Goal: Task Accomplishment & Management: Manage account settings

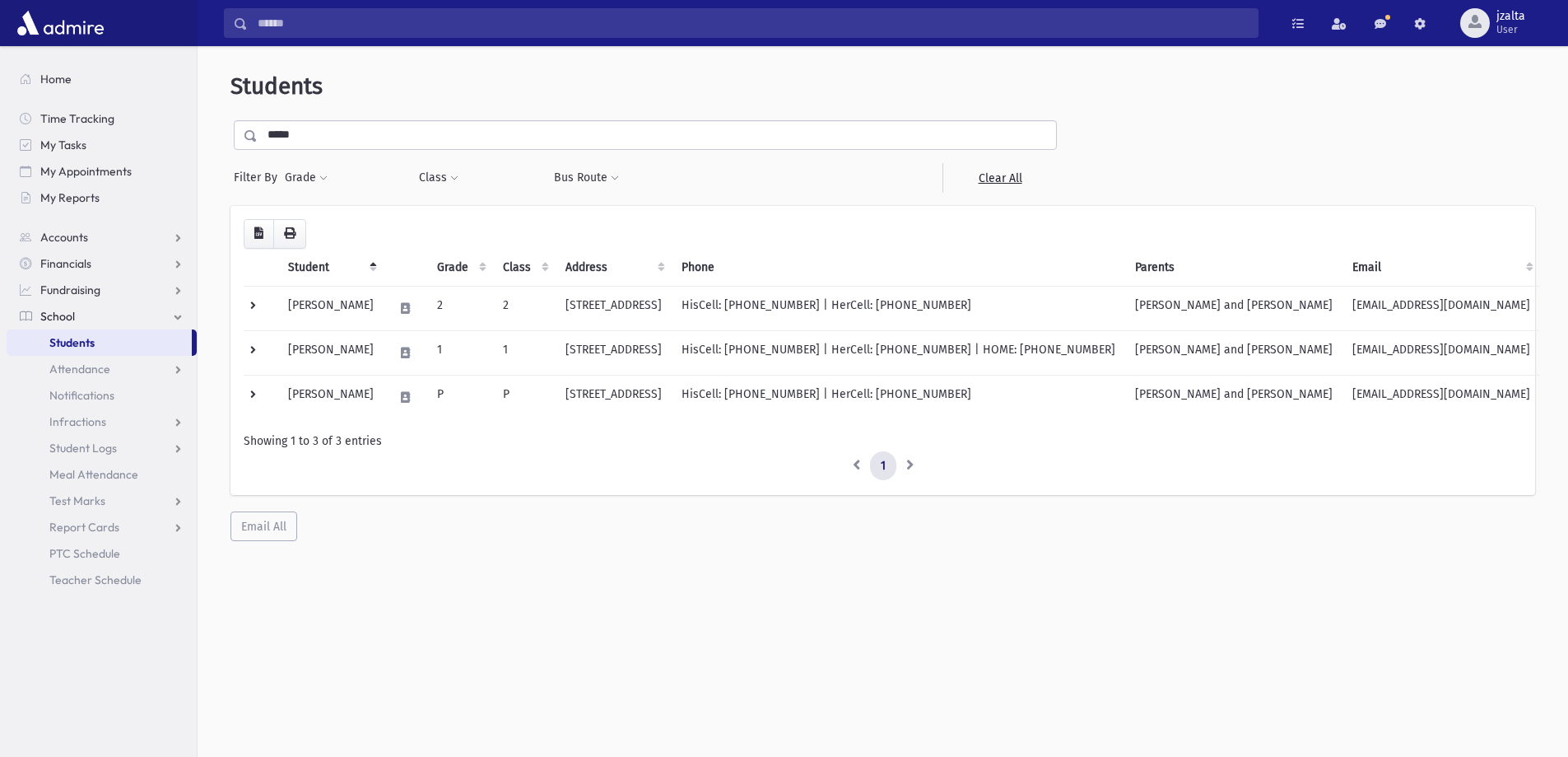
click at [453, 133] on input "*****" at bounding box center [657, 134] width 799 height 30
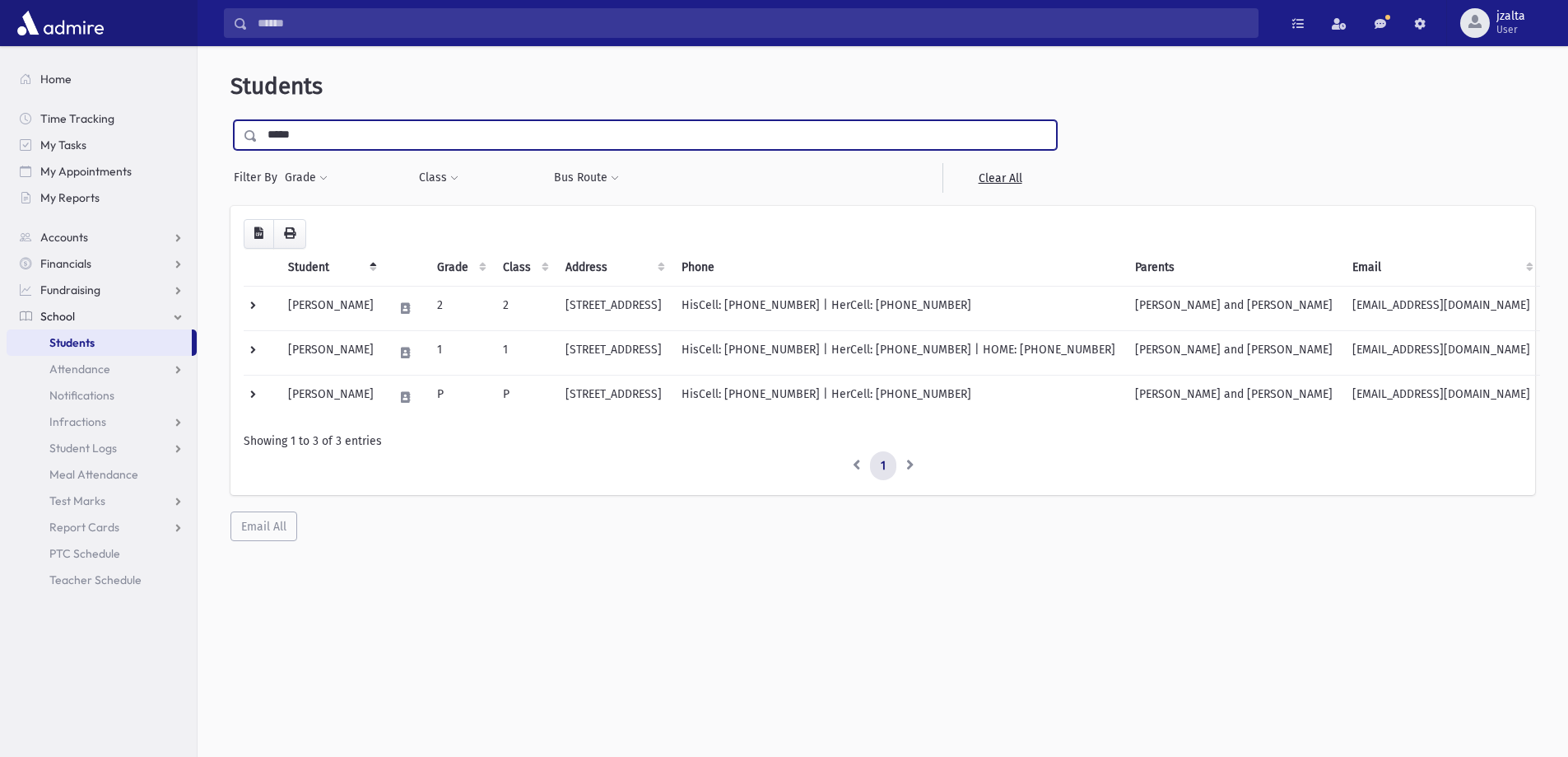
click at [453, 133] on input "*****" at bounding box center [657, 134] width 799 height 30
type input "*****"
click at [230, 120] on input "submit" at bounding box center [253, 130] width 46 height 22
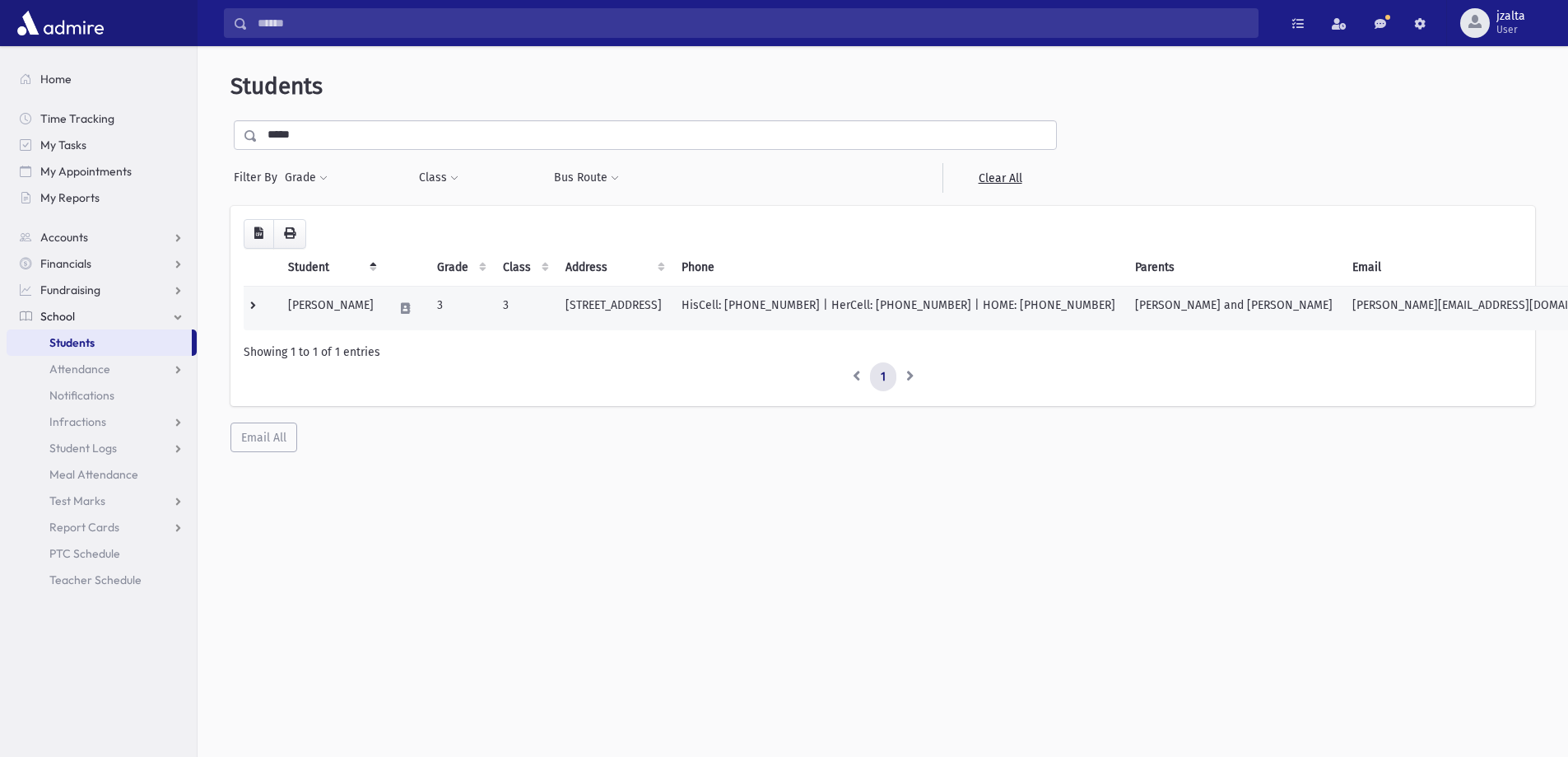
click at [1125, 312] on td "HisCell: (732) 859-8666 | HerCell: (908) 675-7557 | HOME: (908) 675-7557" at bounding box center [898, 308] width 454 height 44
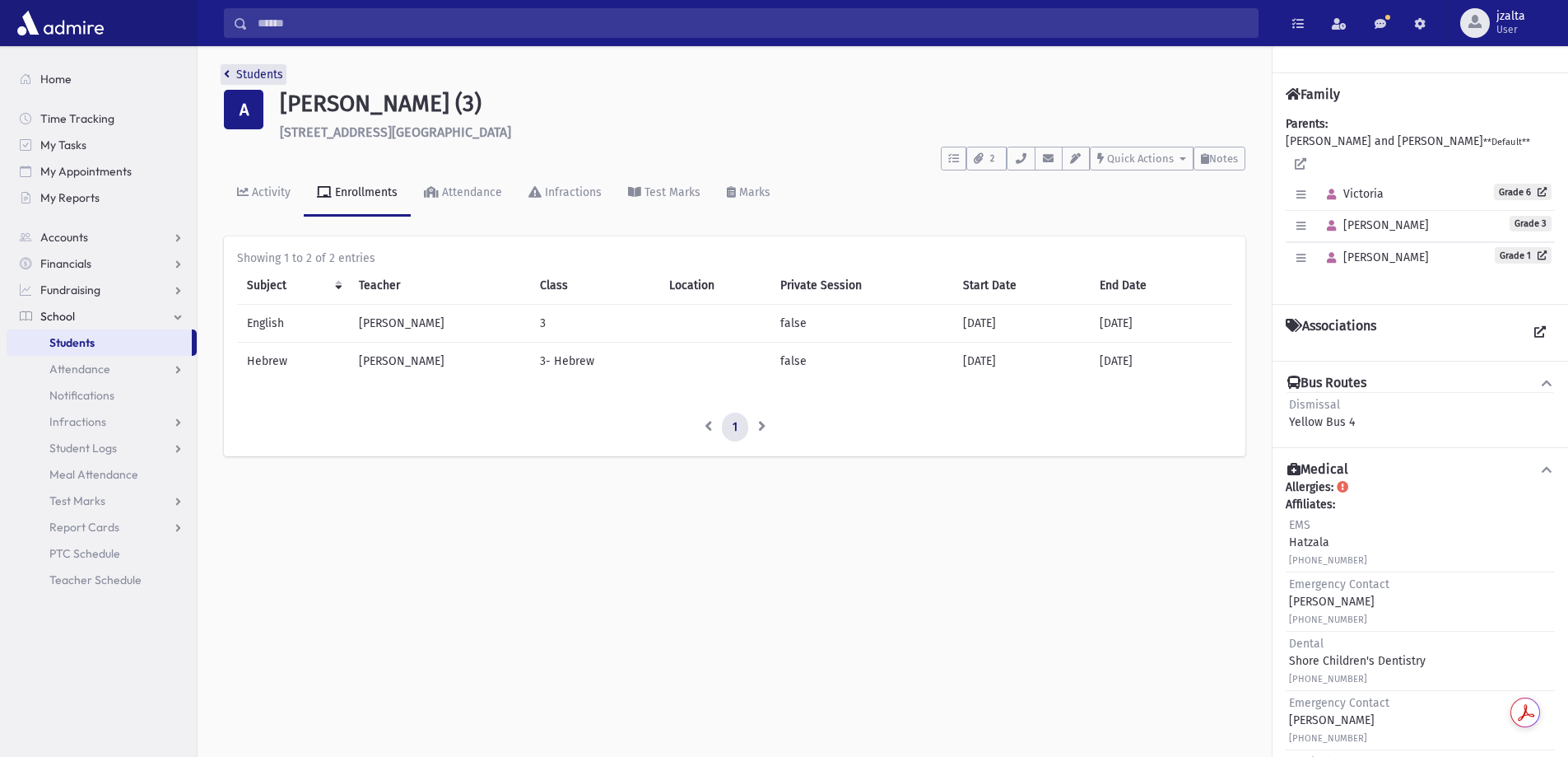
click at [245, 72] on link "Students" at bounding box center [253, 74] width 59 height 14
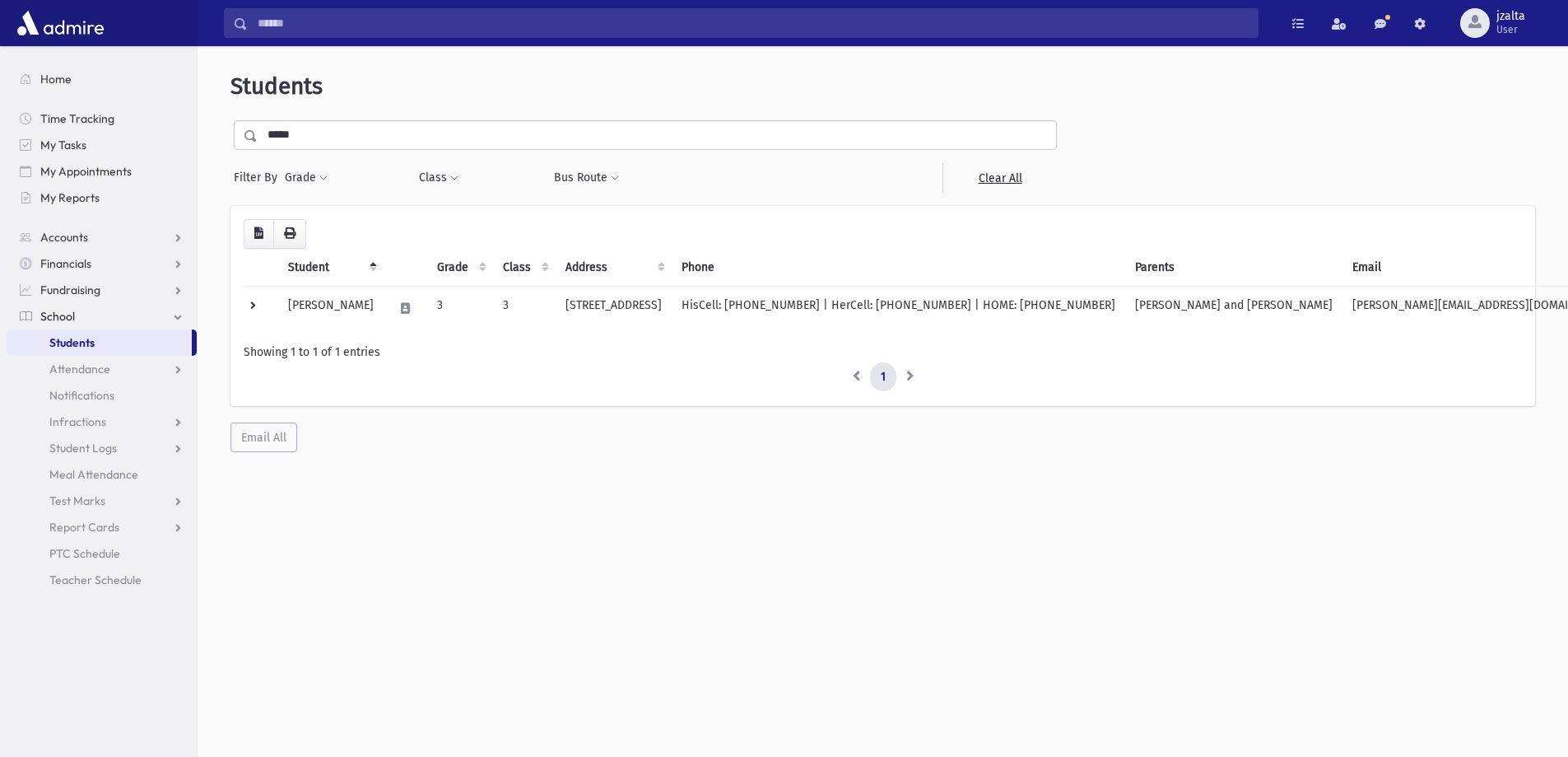
click at [578, 131] on input "*****" at bounding box center [657, 134] width 799 height 30
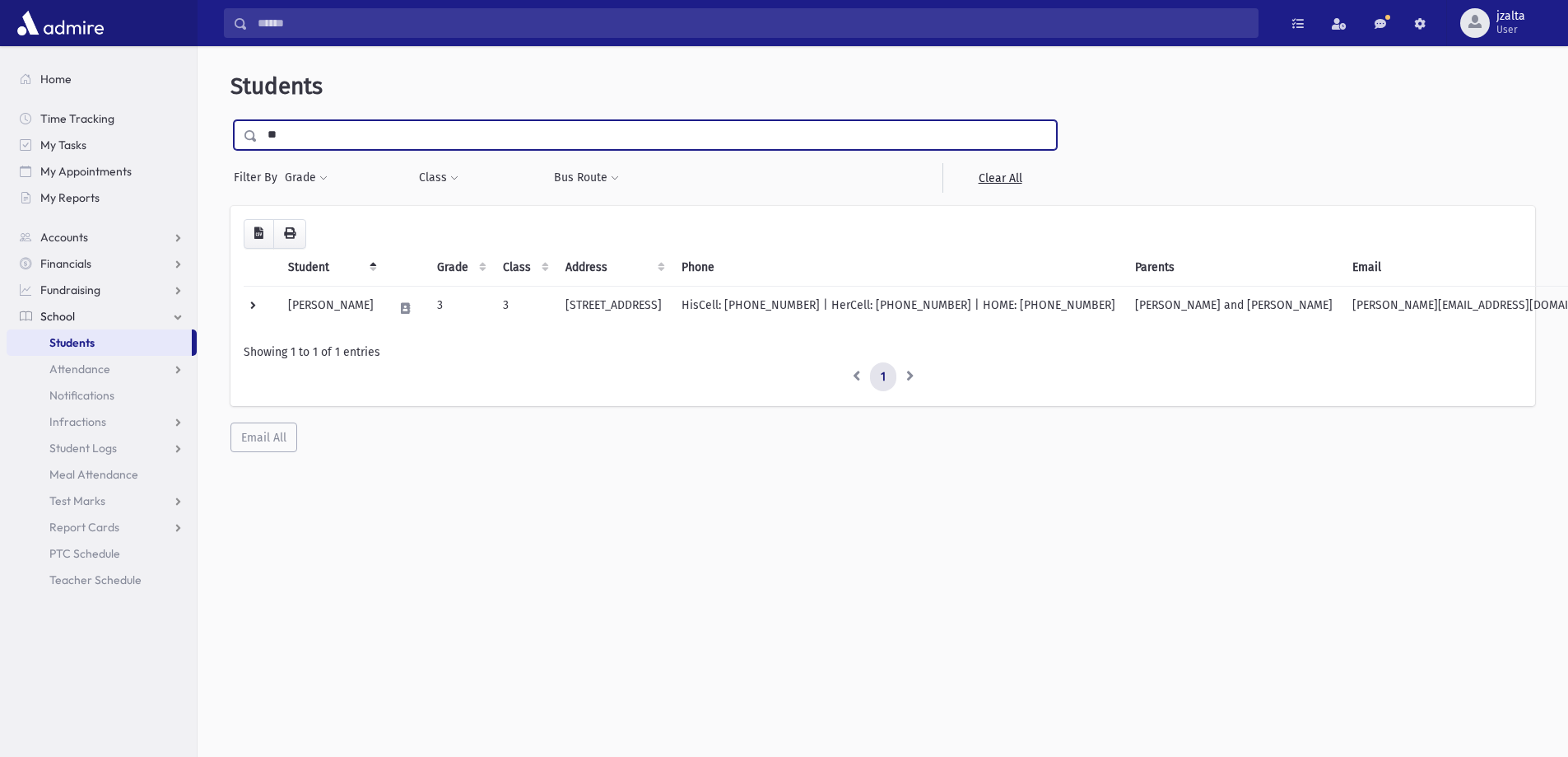
type input "*"
type input "******"
click at [230, 120] on input "submit" at bounding box center [253, 130] width 46 height 22
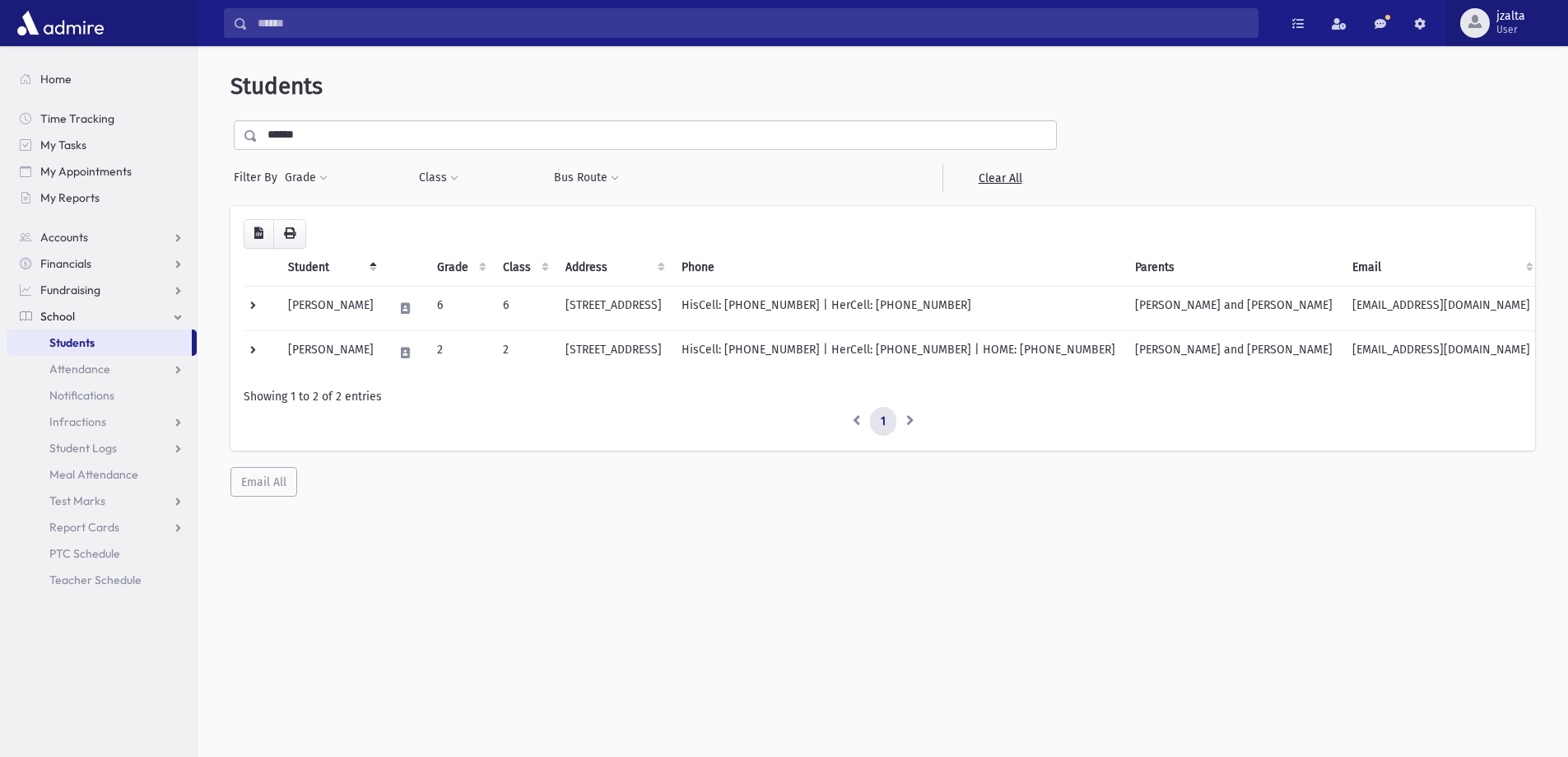
click at [1480, 14] on span "button" at bounding box center [1475, 21] width 13 height 13
click at [1471, 166] on link "Logout" at bounding box center [1497, 168] width 131 height 31
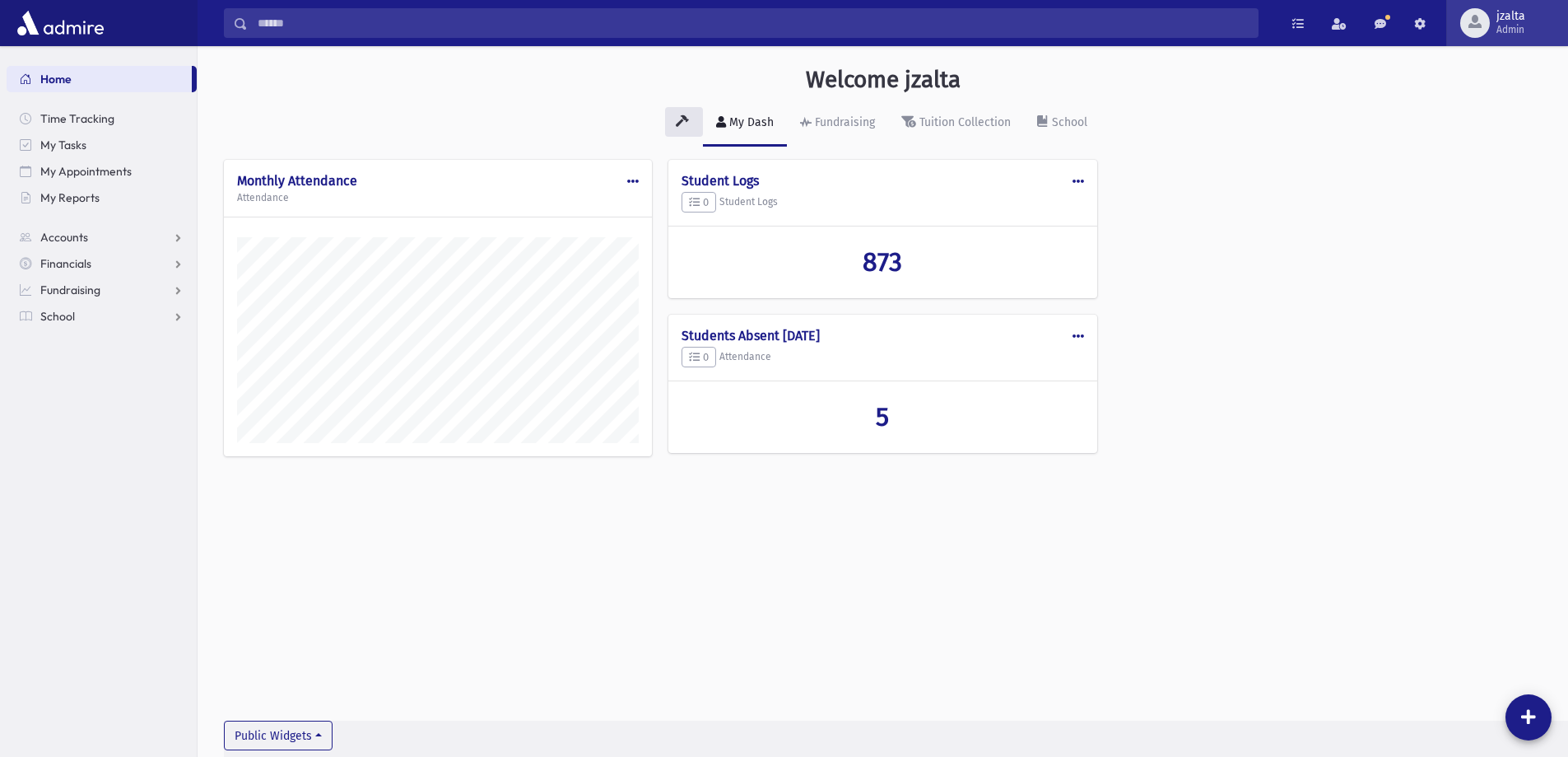
scroll to position [747, 1370]
click at [1505, 11] on span "jzalta" at bounding box center [1510, 16] width 29 height 13
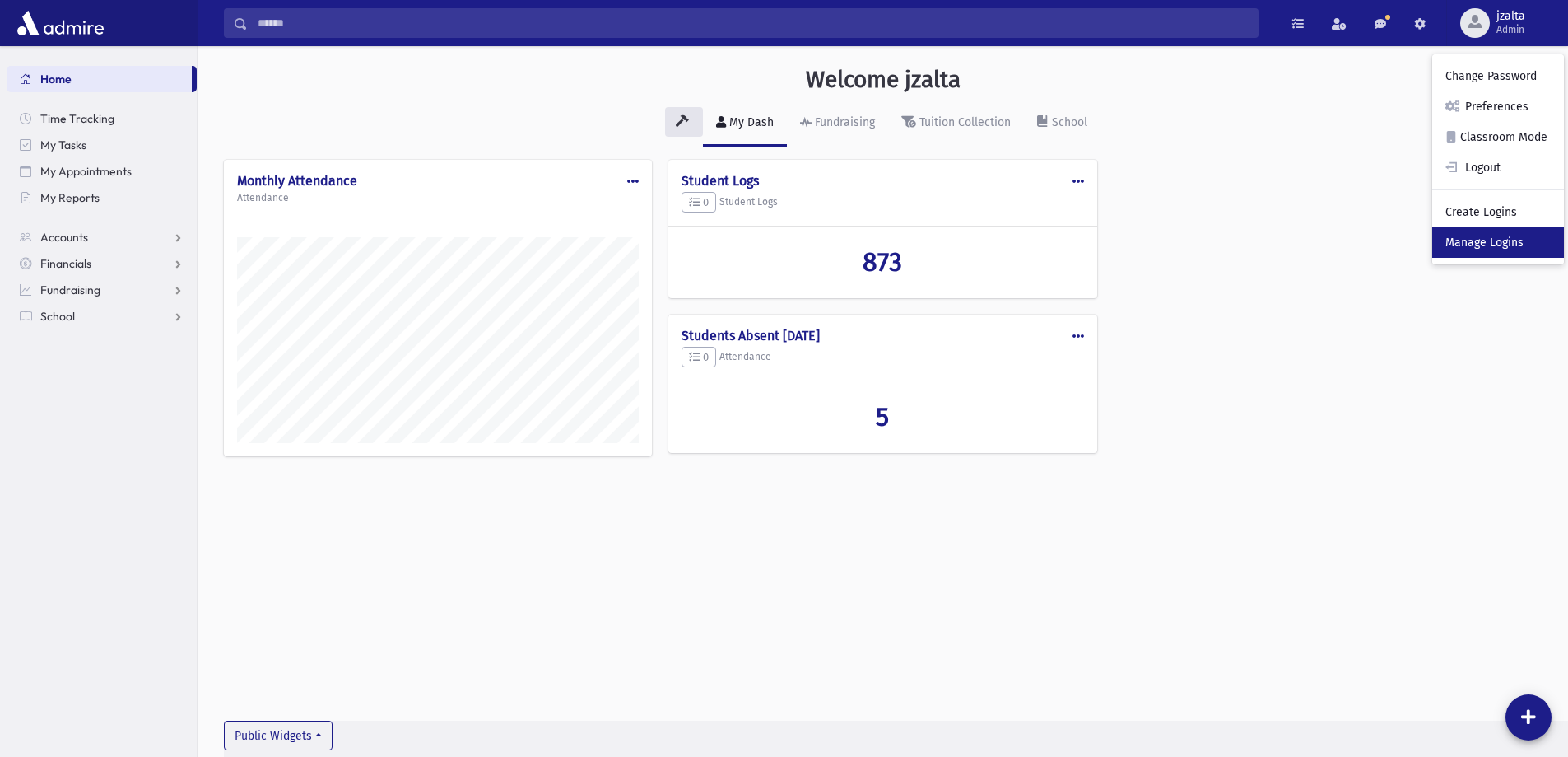
click at [1466, 235] on link "Manage Logins" at bounding box center [1497, 243] width 131 height 31
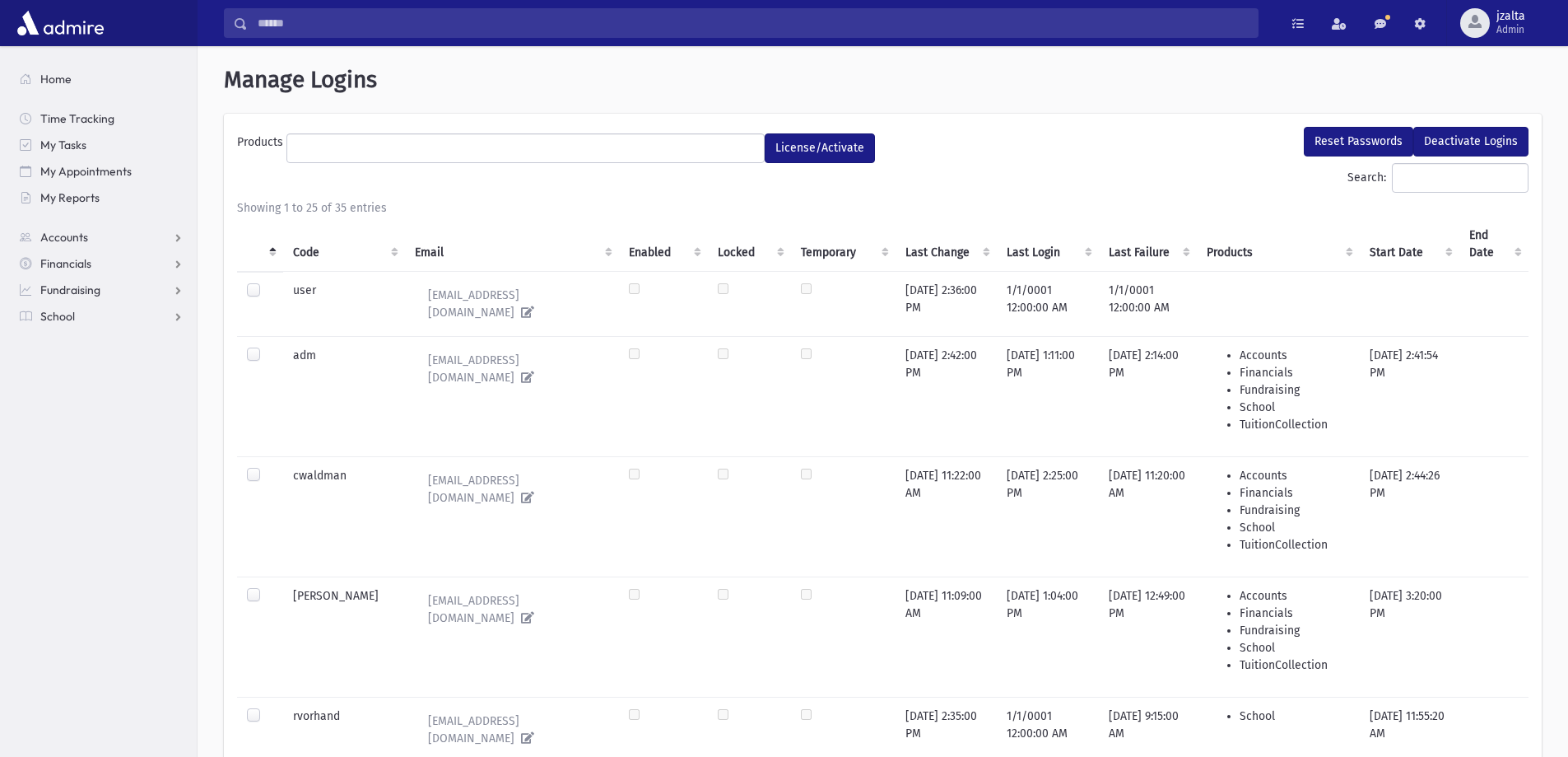
select select
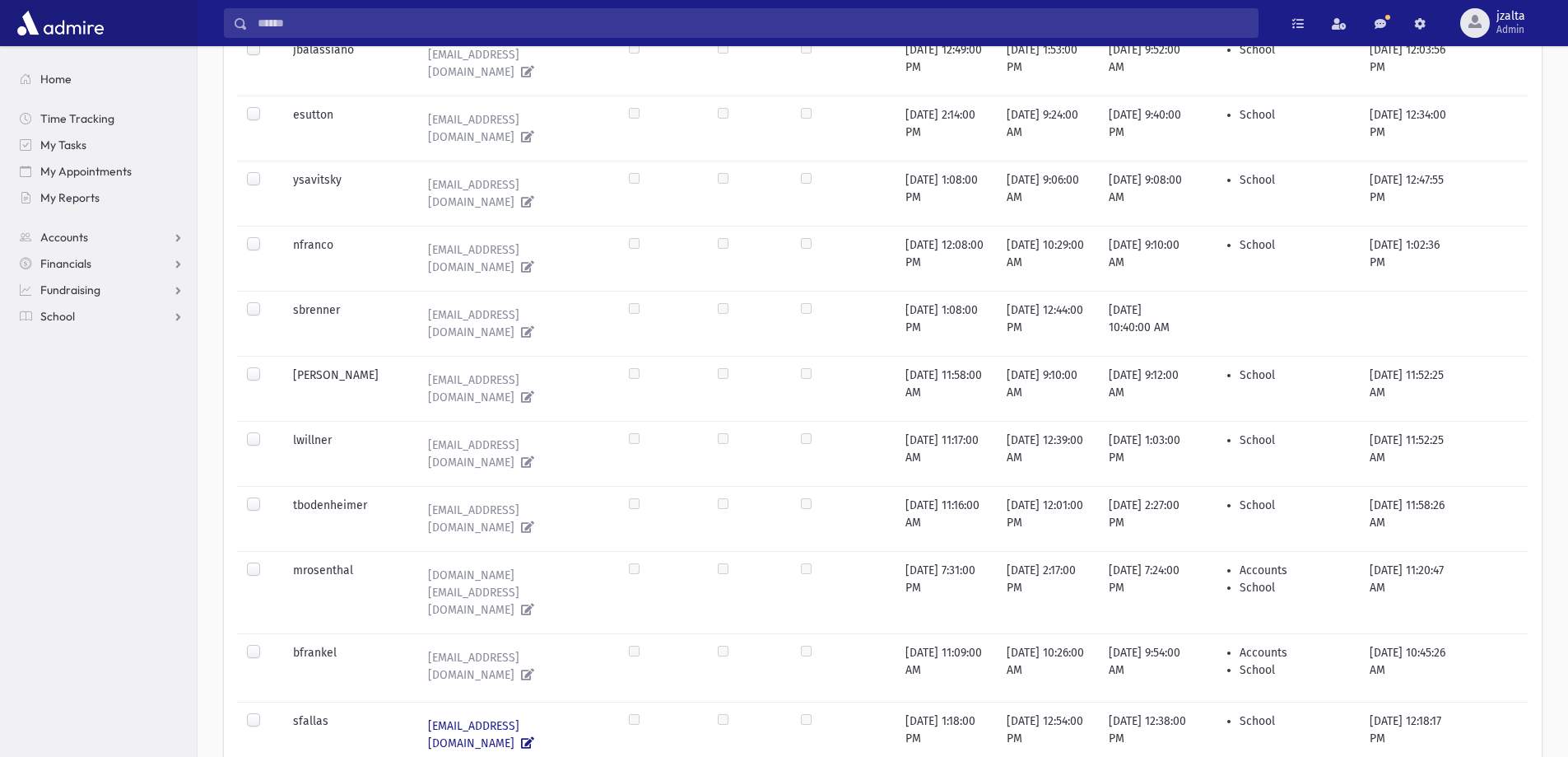
scroll to position [1408, 0]
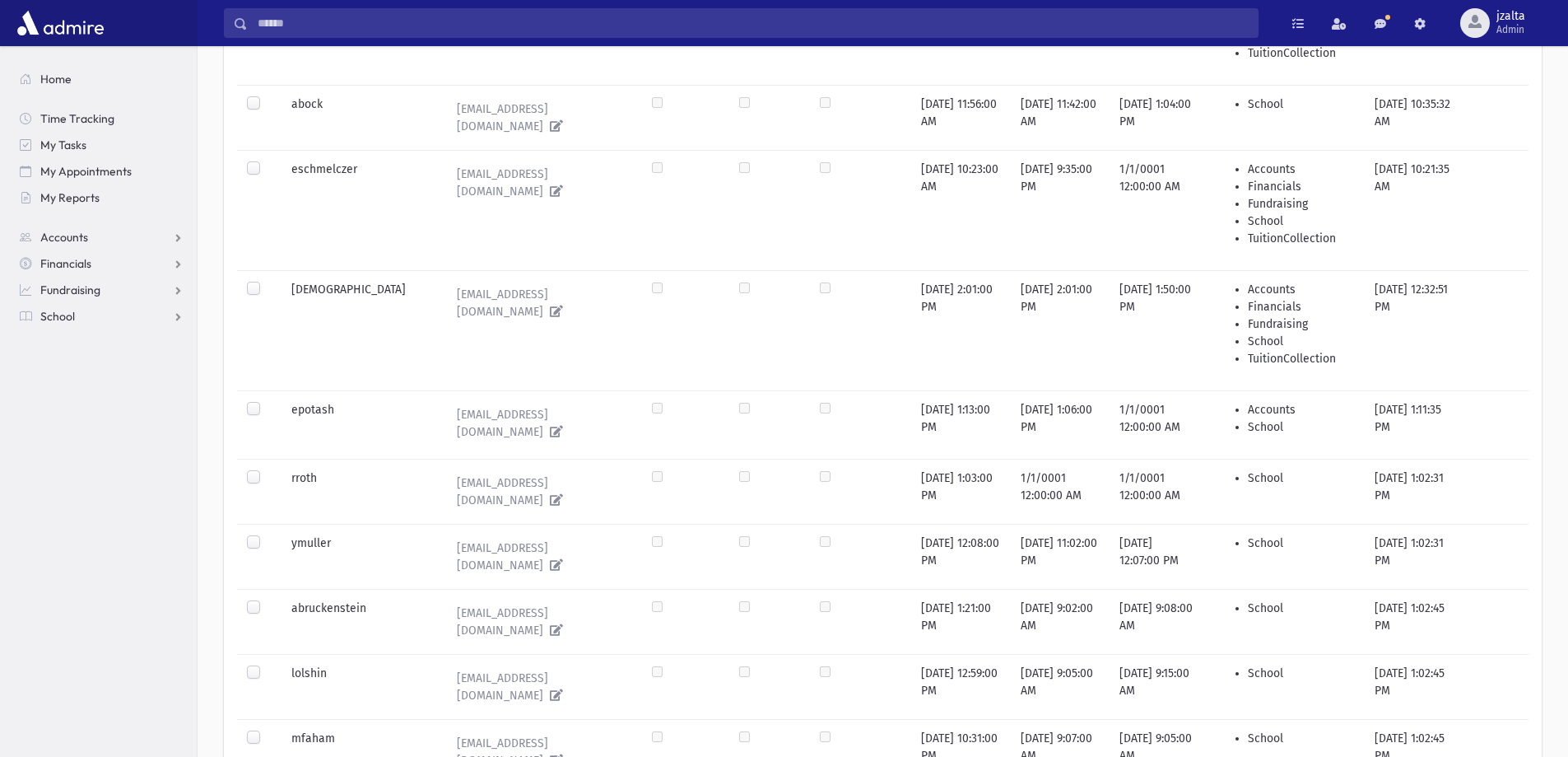
scroll to position [424, 0]
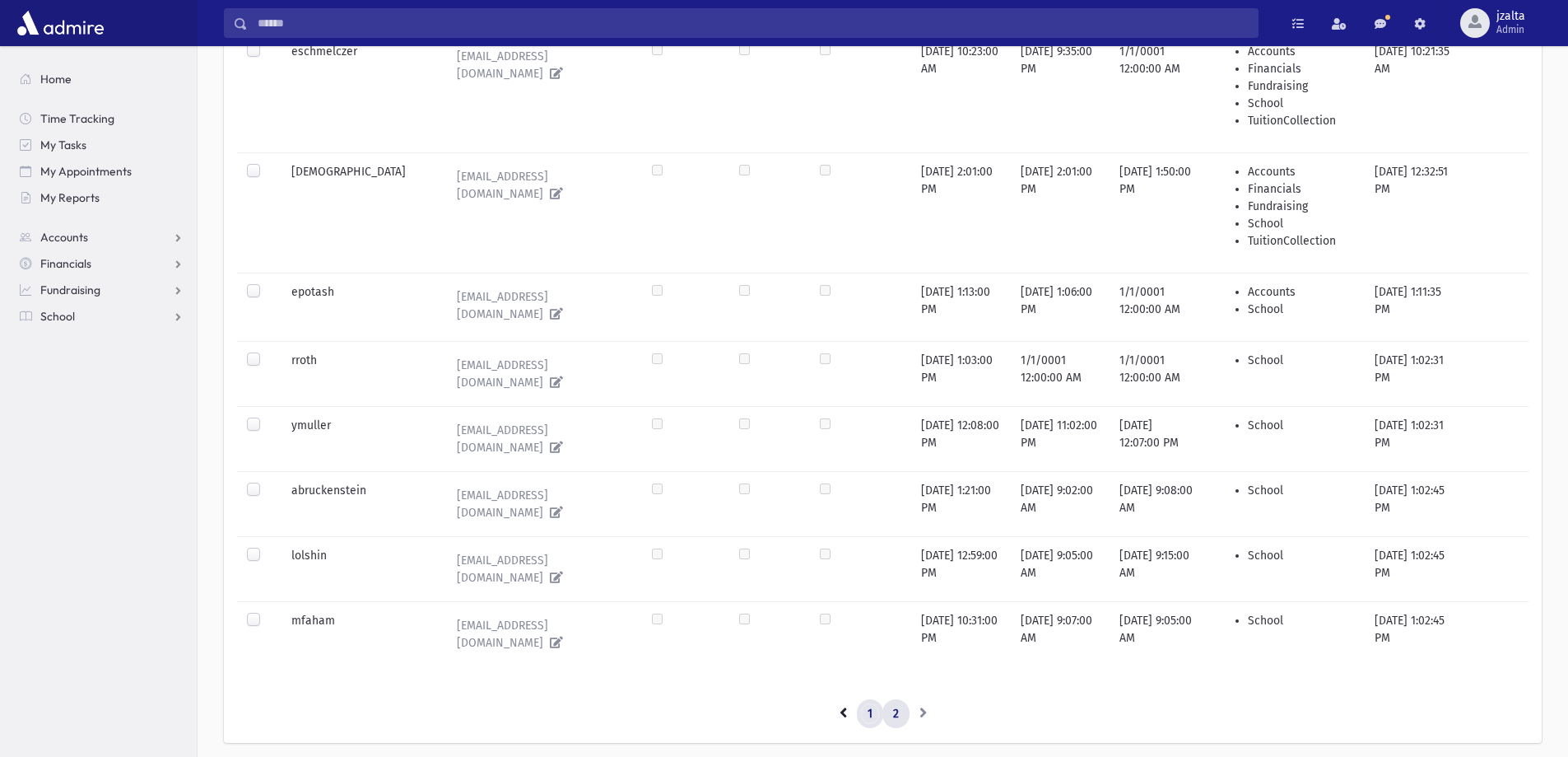
click at [873, 699] on link "1" at bounding box center [870, 714] width 26 height 30
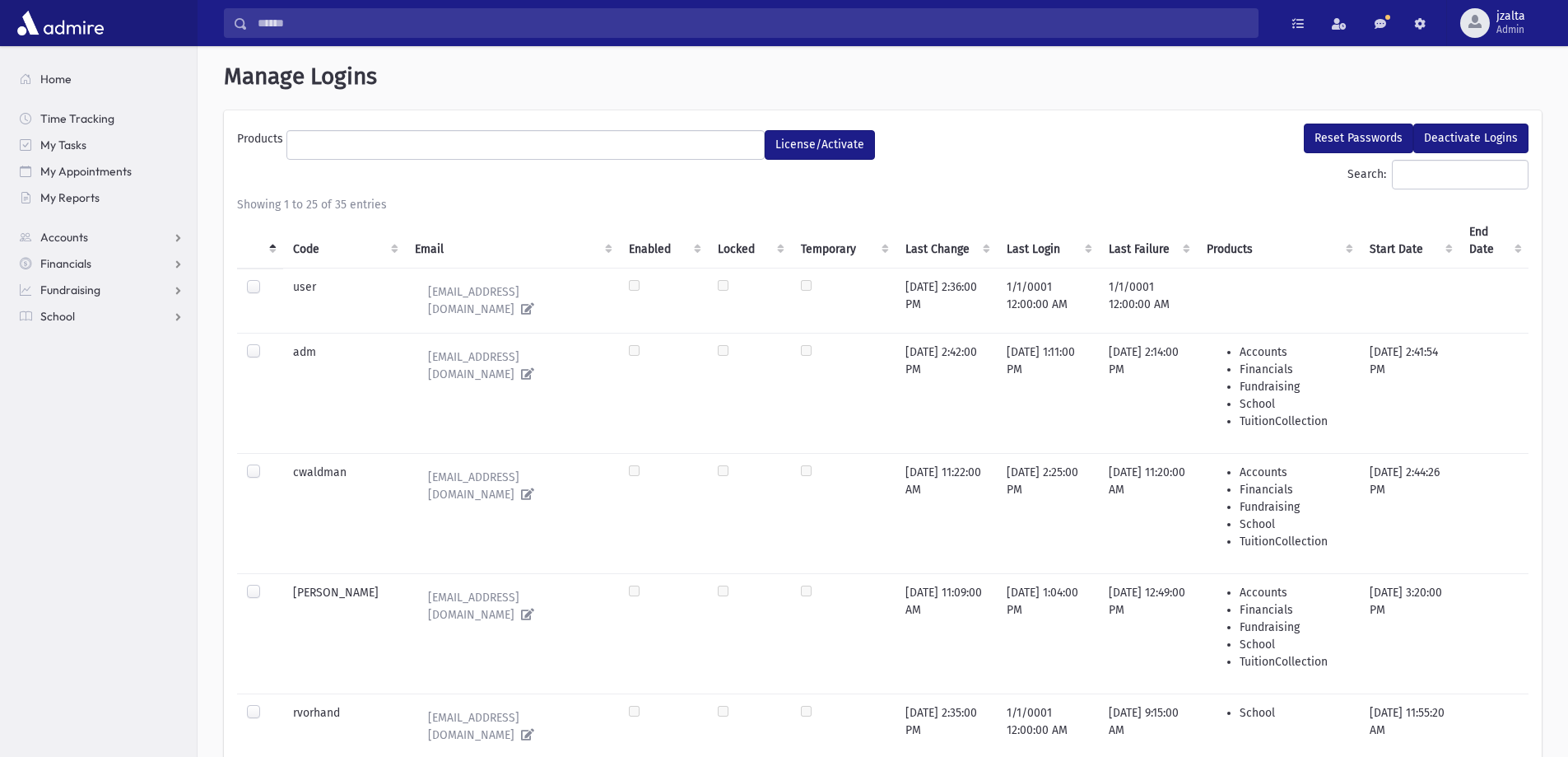
scroll to position [0, 0]
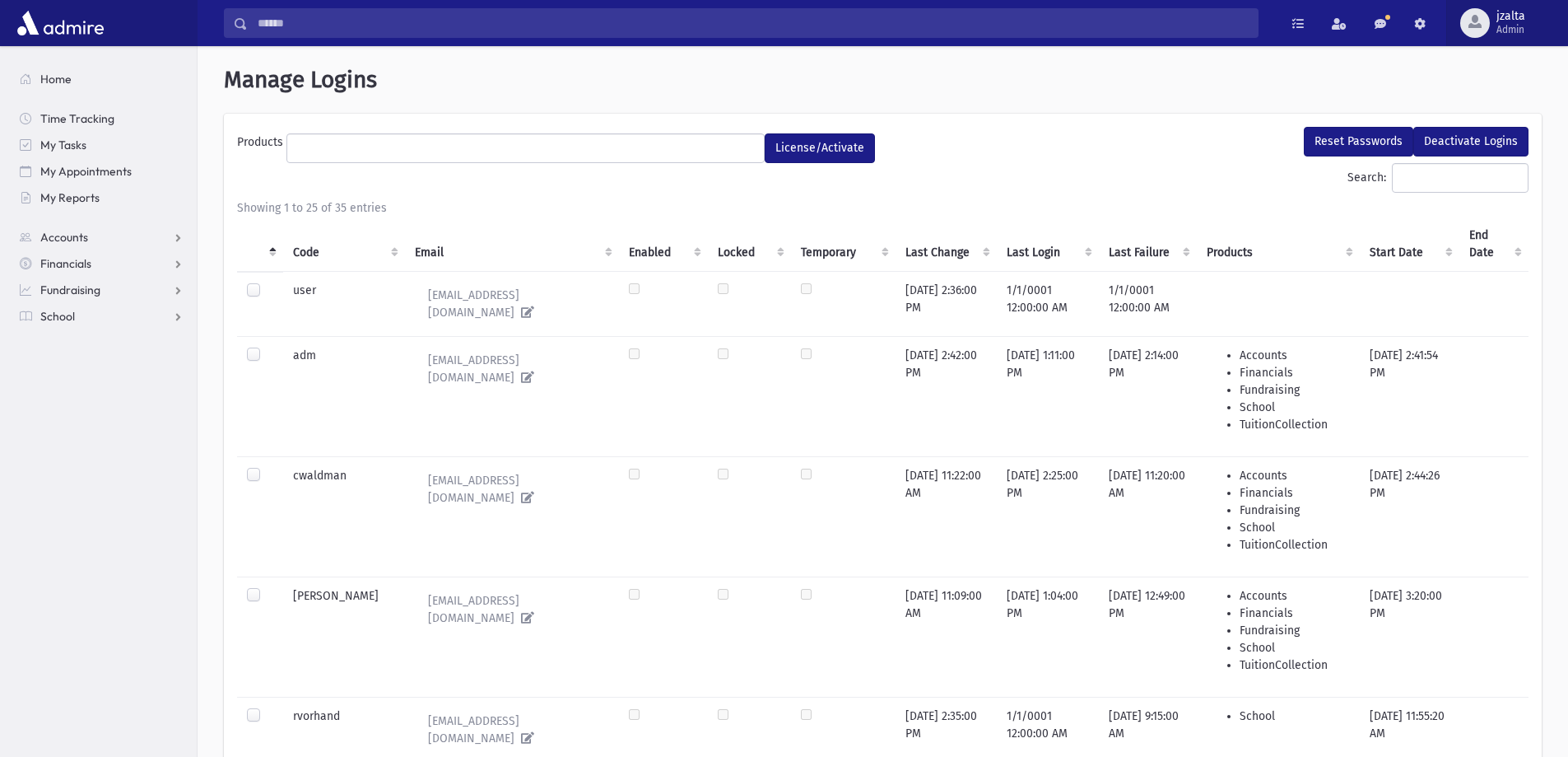
click at [1521, 14] on span "jzalta" at bounding box center [1510, 16] width 29 height 13
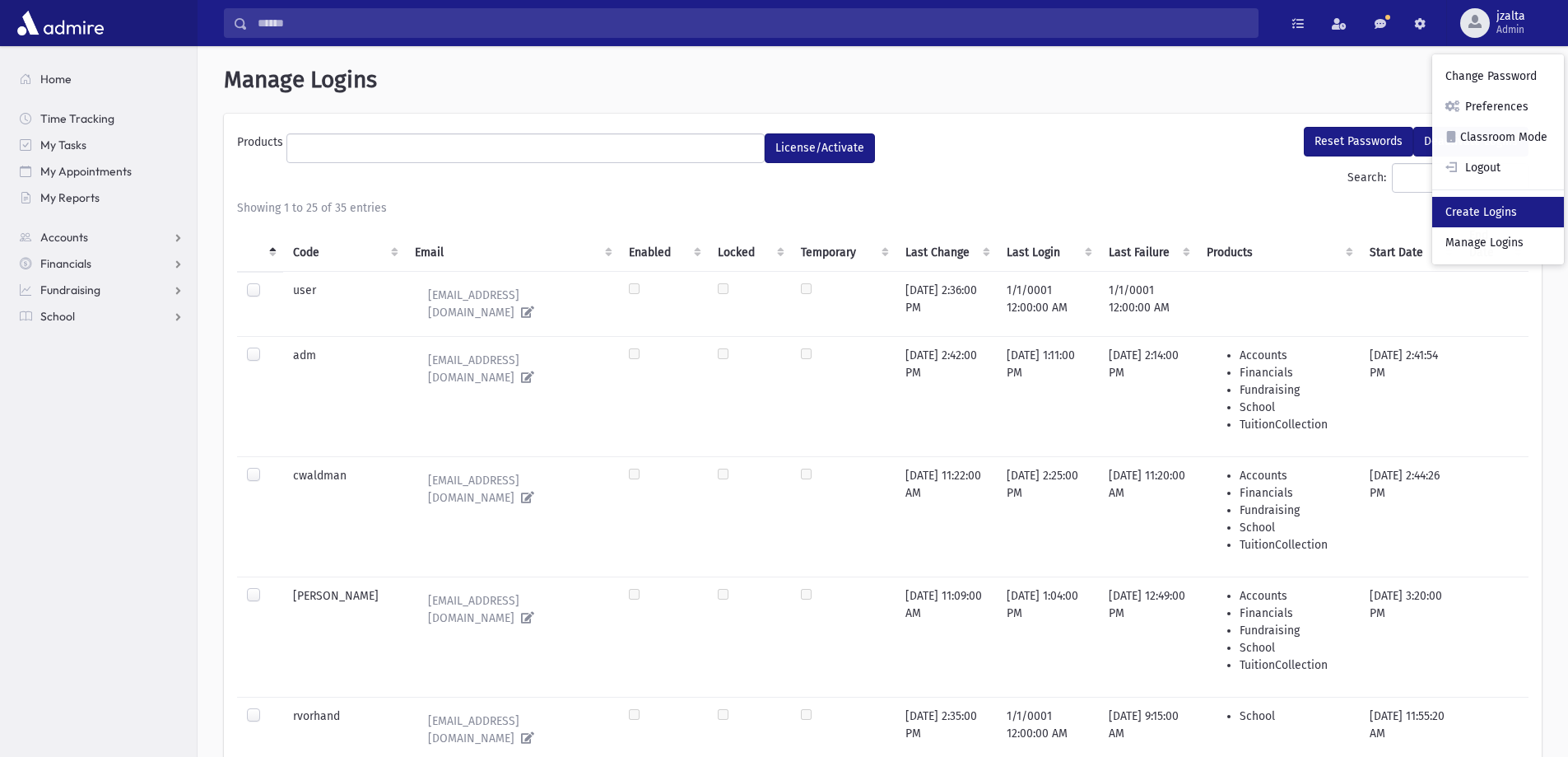
click at [1518, 210] on link "Create Logins" at bounding box center [1497, 212] width 131 height 31
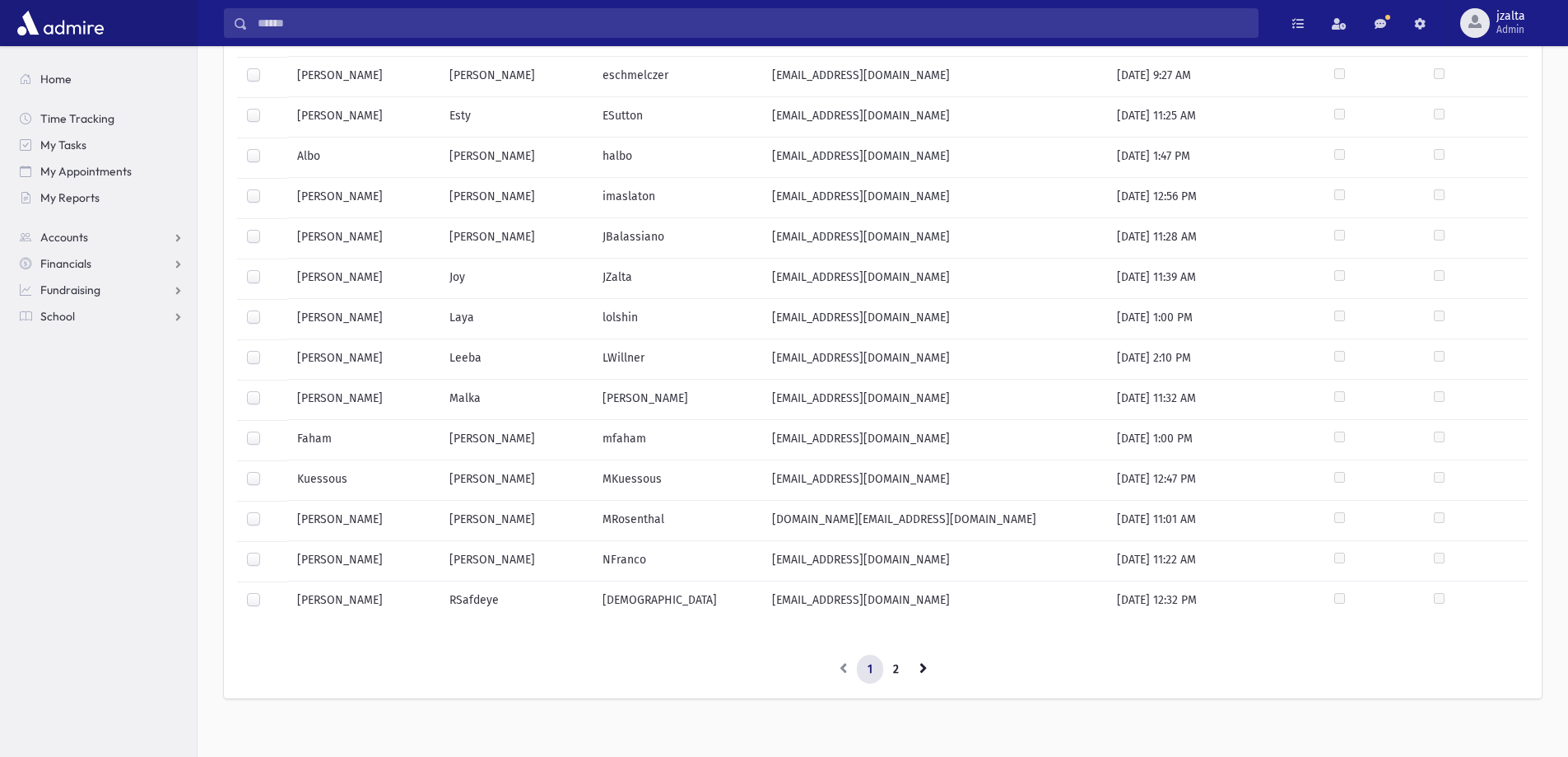
scroll to position [620, 0]
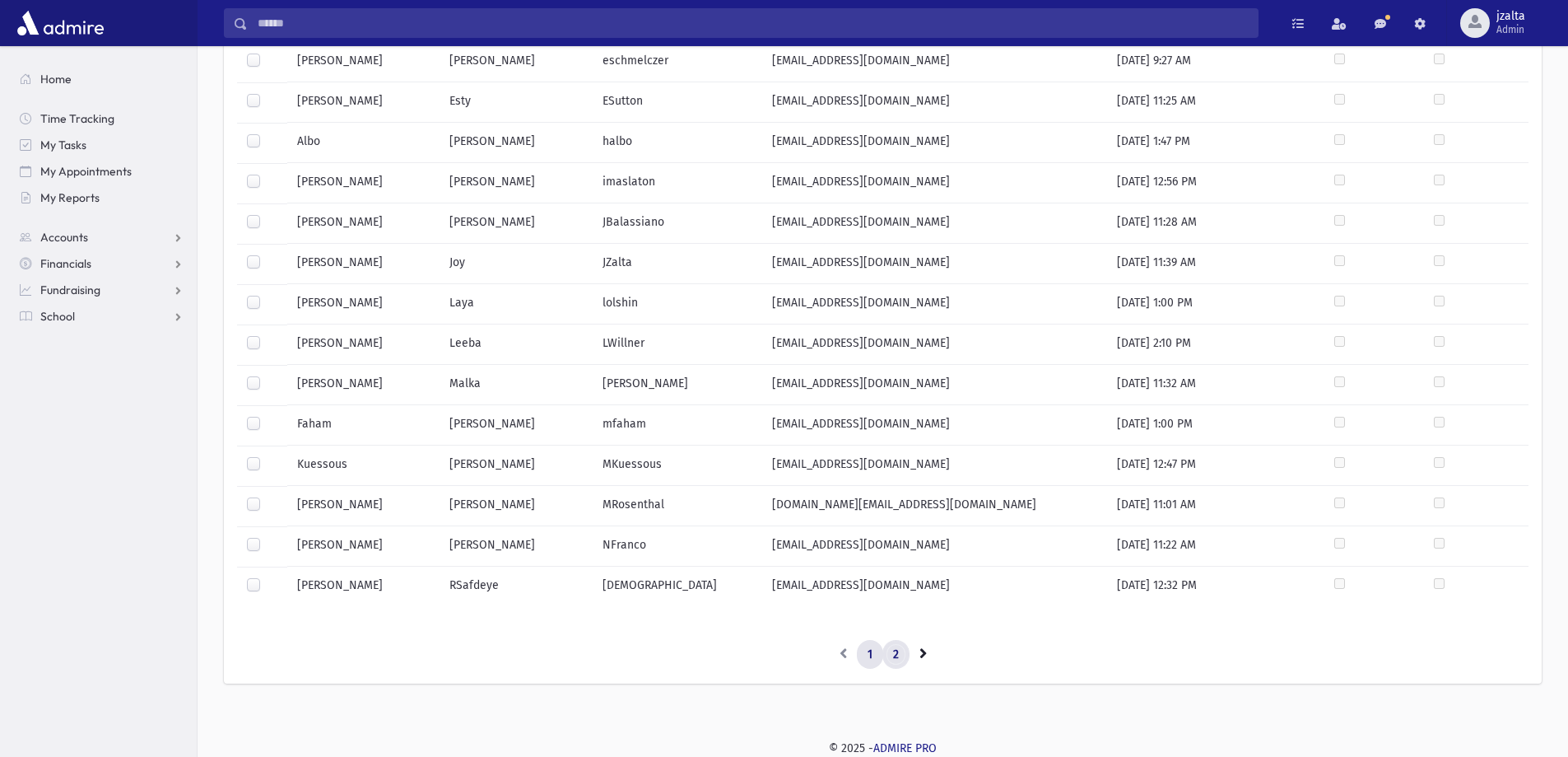
click at [889, 657] on link "2" at bounding box center [896, 654] width 27 height 30
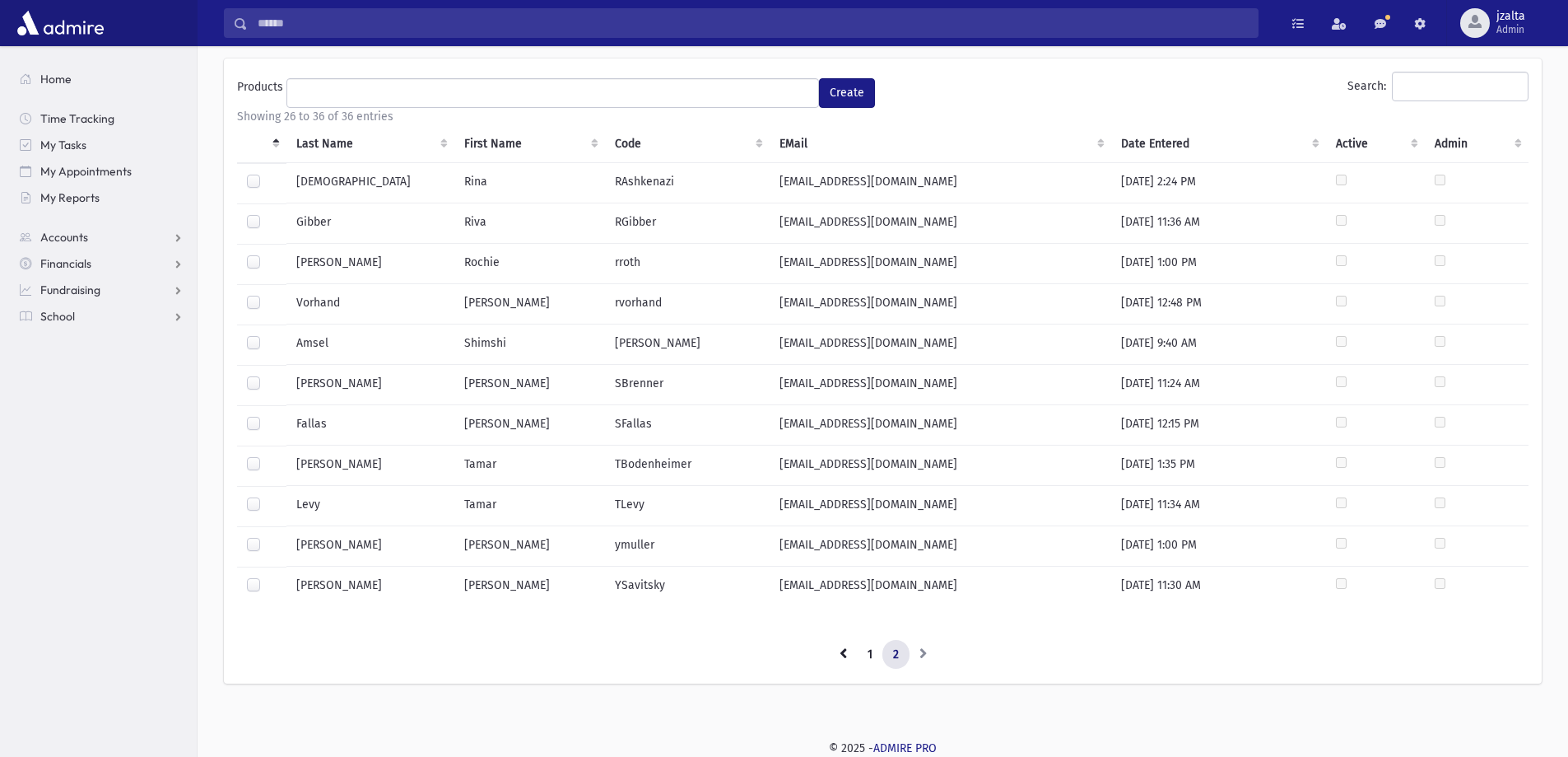
scroll to position [0, 0]
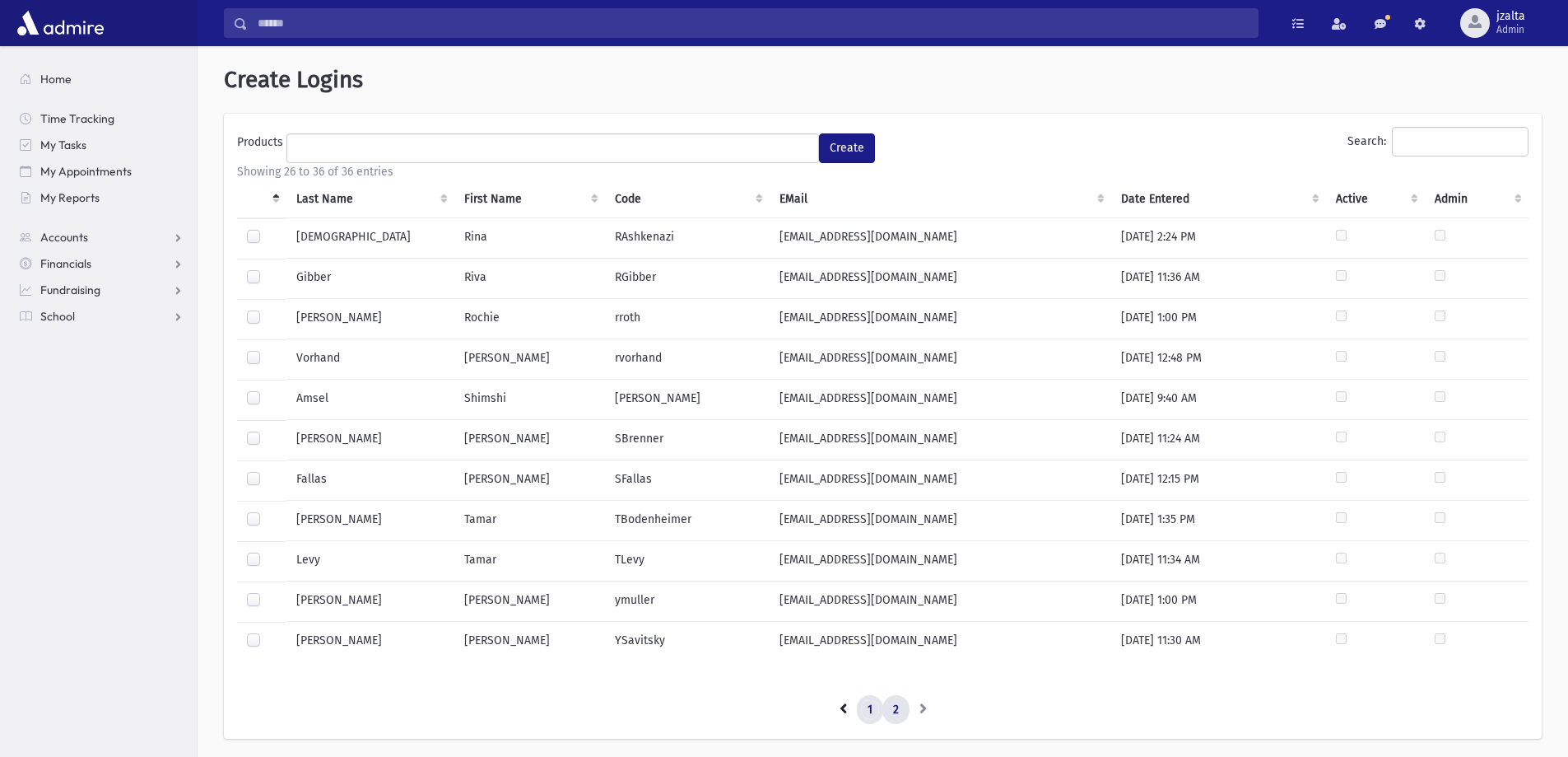
click at [866, 705] on link "1" at bounding box center [870, 709] width 26 height 30
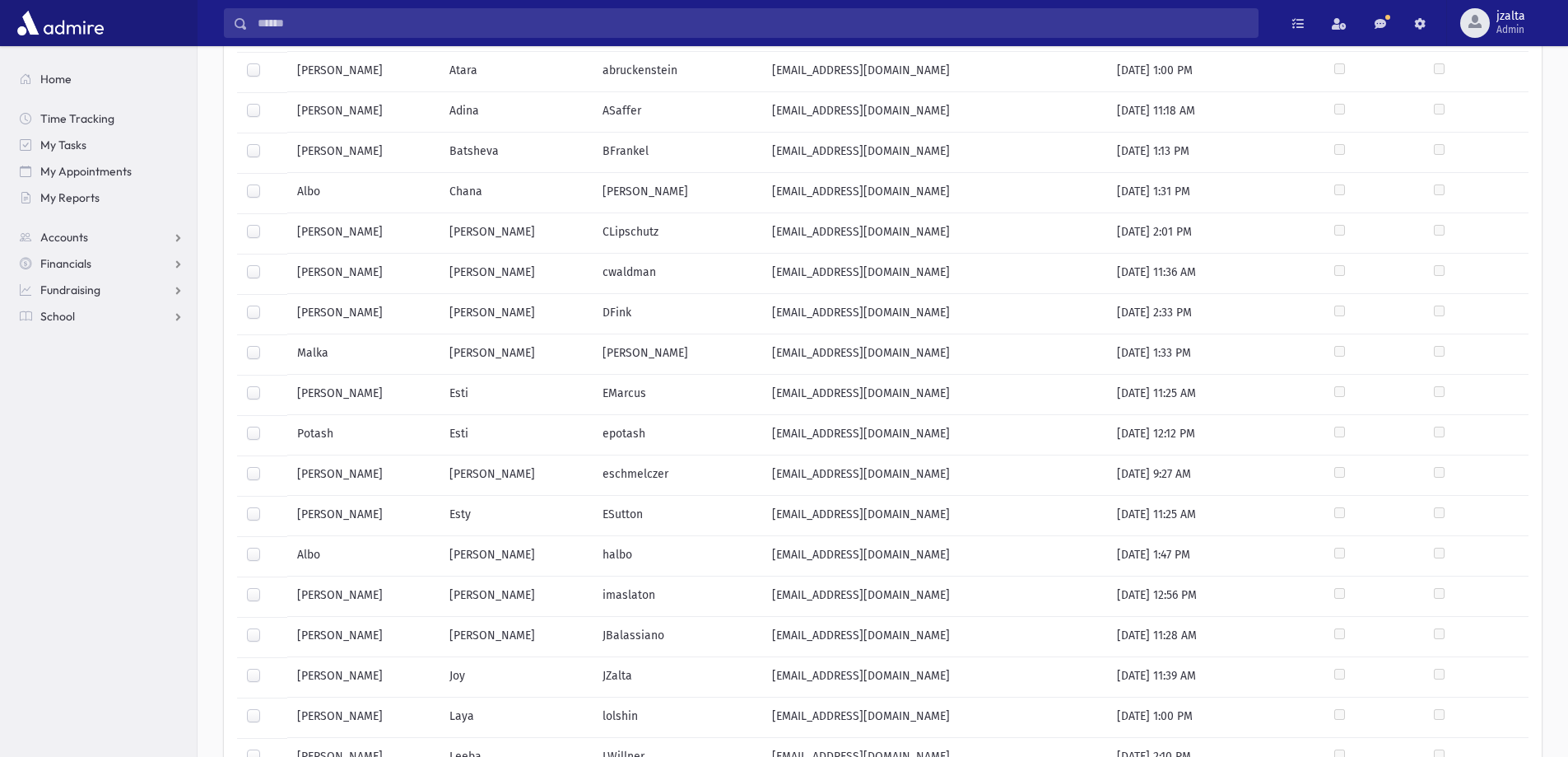
scroll to position [126, 0]
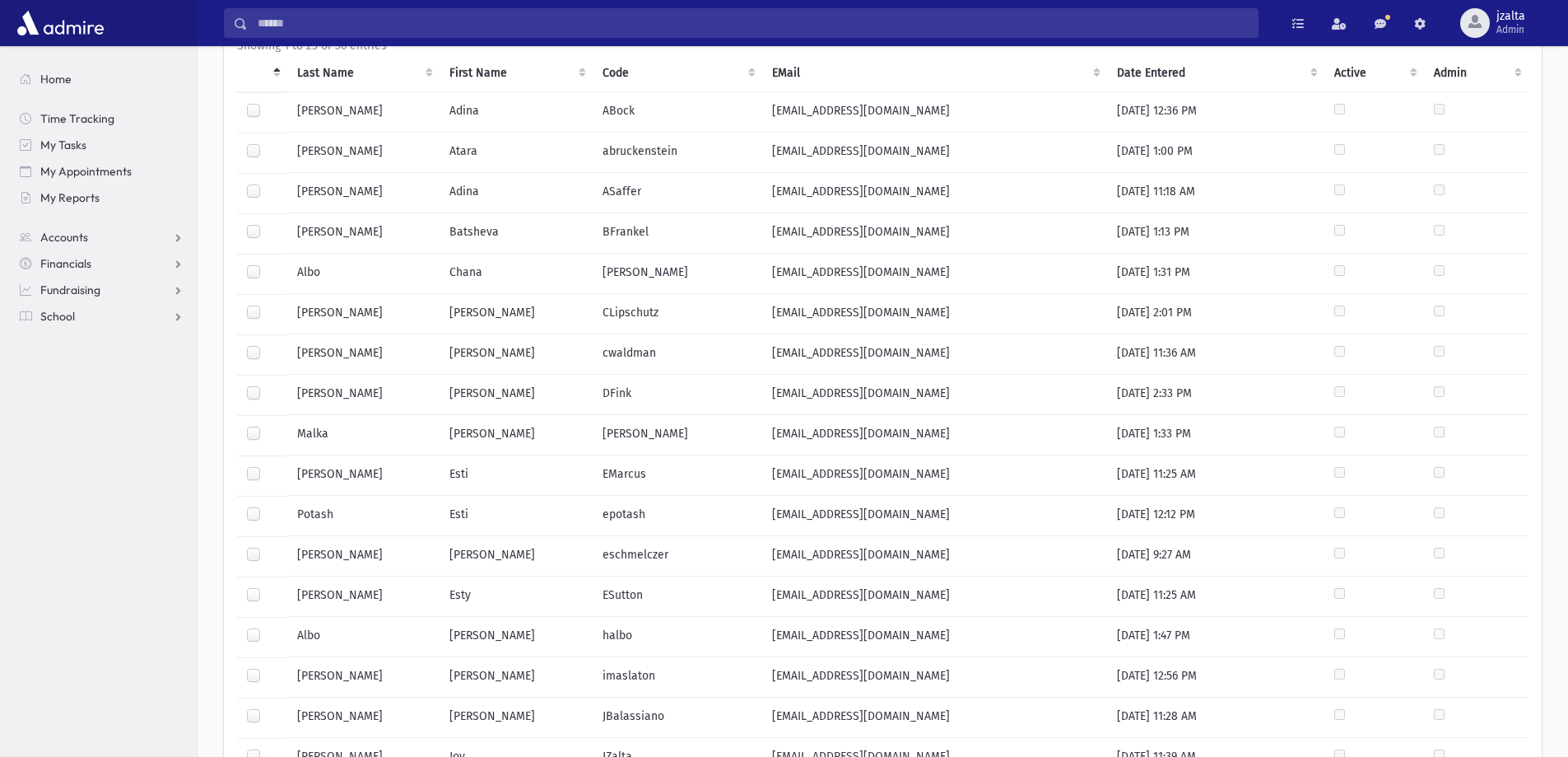
click at [267, 305] on label at bounding box center [267, 305] width 0 height 0
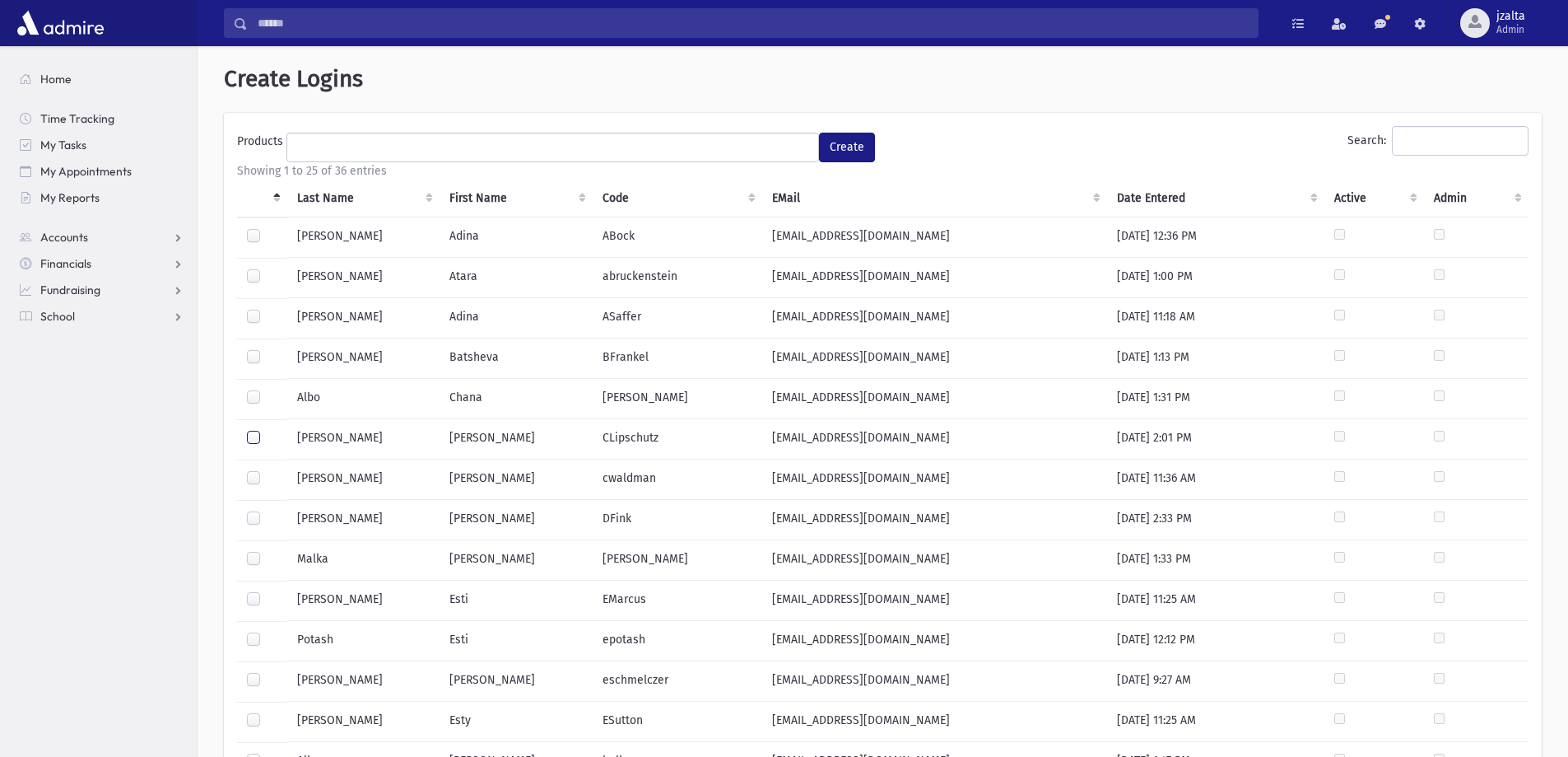
scroll to position [0, 0]
click at [844, 149] on button "Create" at bounding box center [847, 148] width 56 height 30
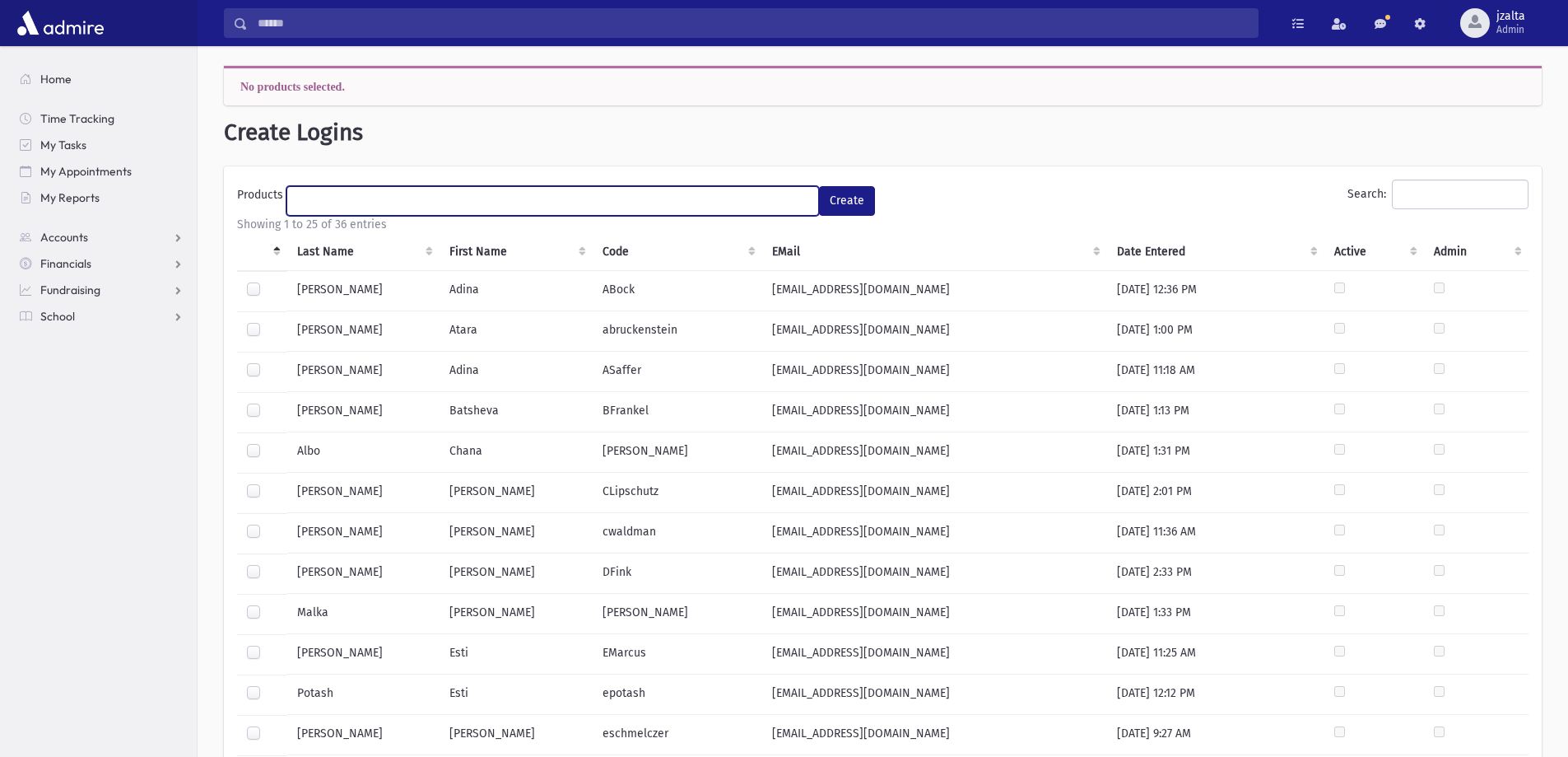
click at [621, 205] on ul at bounding box center [553, 200] width 531 height 25
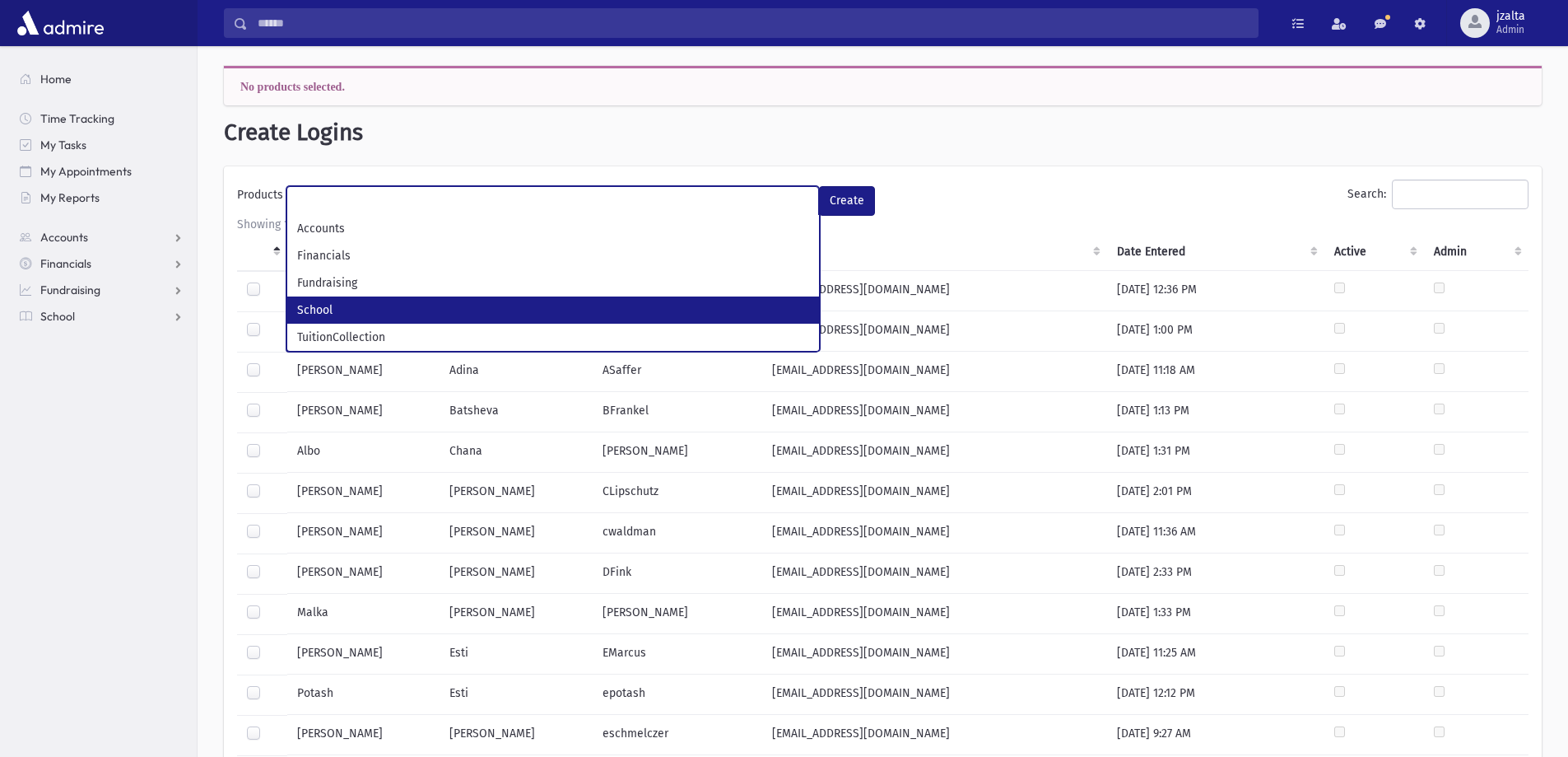
select select "*"
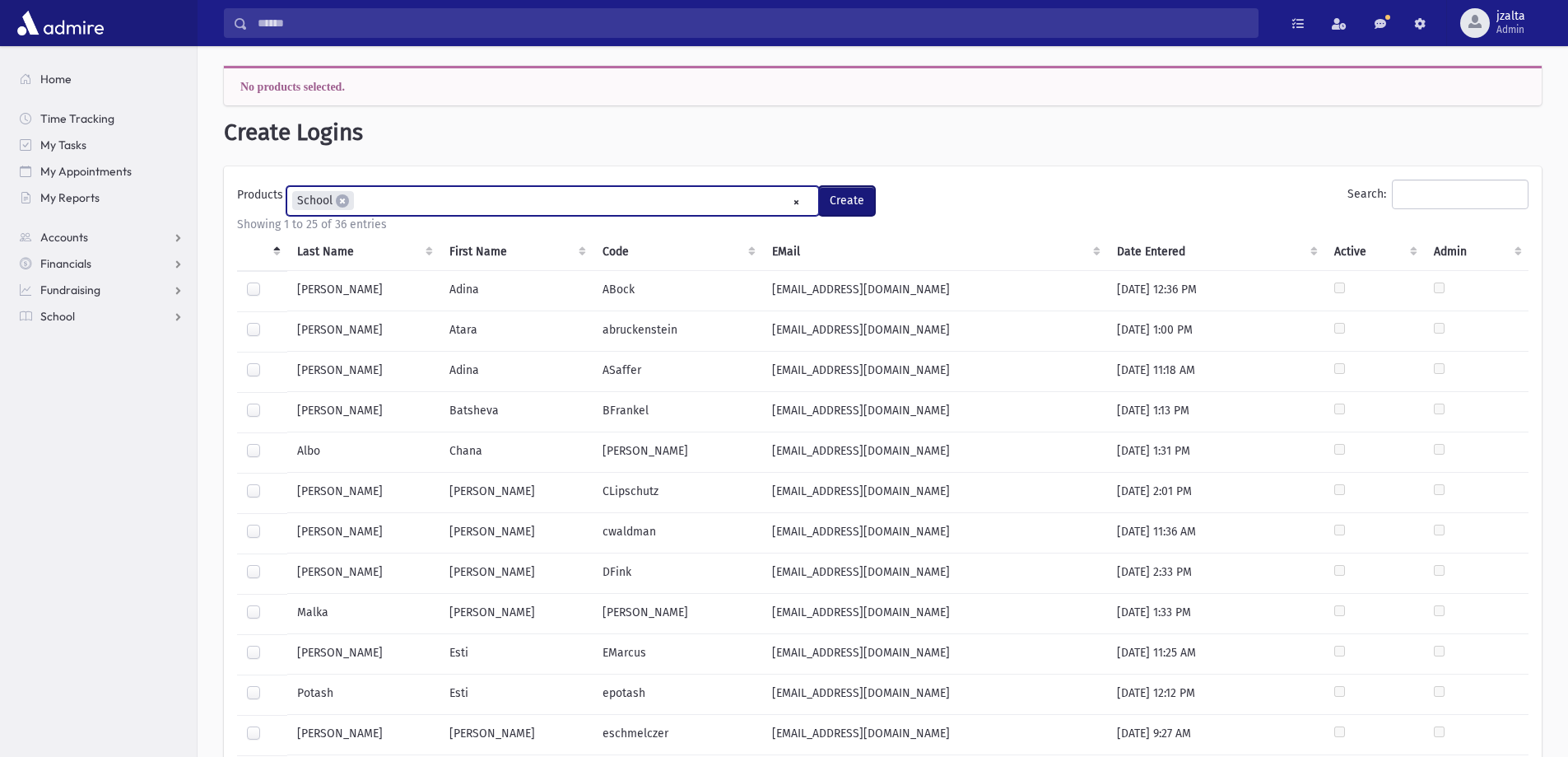
click at [852, 197] on button "Create" at bounding box center [847, 201] width 56 height 30
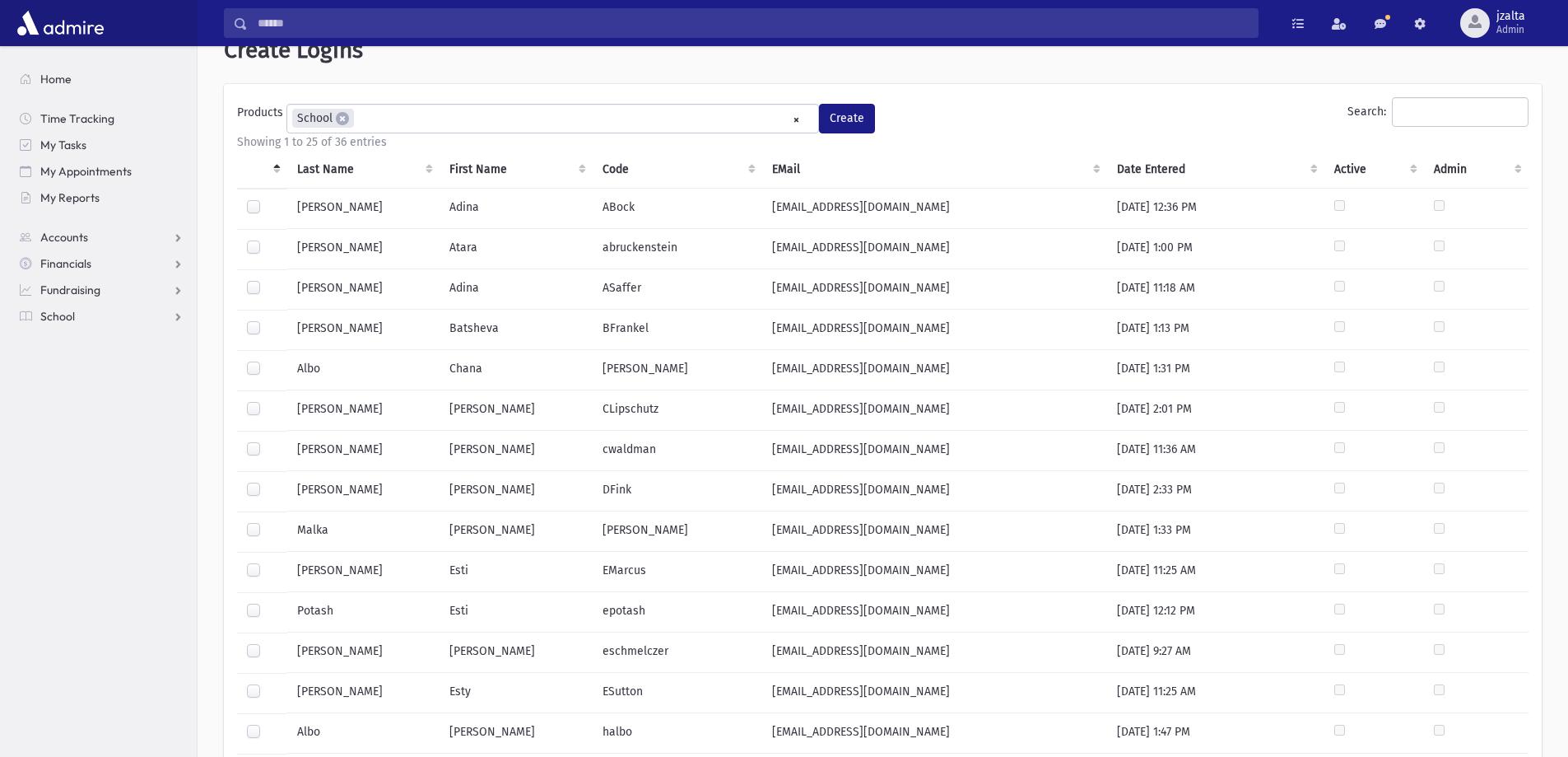
scroll to position [0, 0]
